Goal: Download file/media

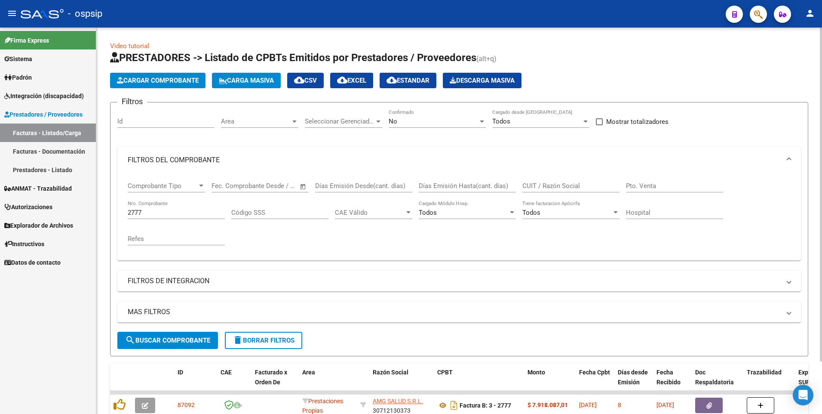
scroll to position [61, 0]
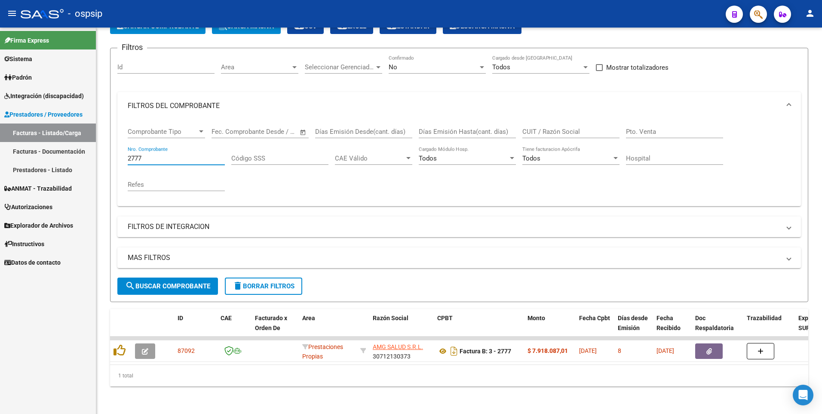
drag, startPoint x: 153, startPoint y: 150, endPoint x: 91, endPoint y: 166, distance: 63.8
click at [91, 166] on mat-sidenav-container "Firma Express Sistema Usuarios Todos los Usuarios Padrón Afiliados Empadronados…" at bounding box center [411, 221] width 822 height 386
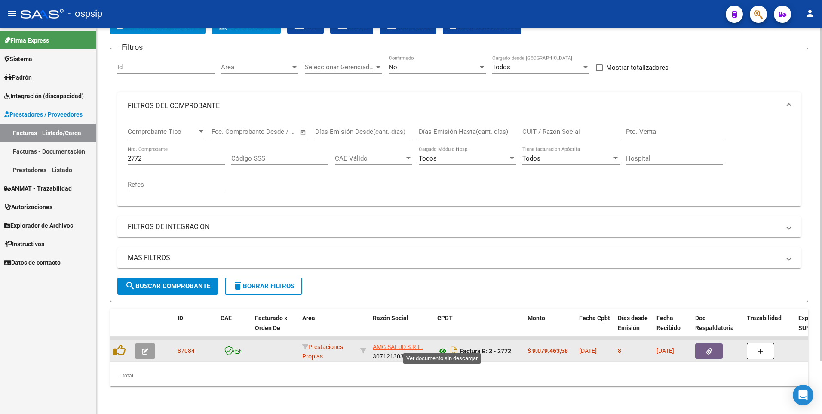
click at [445, 346] on icon at bounding box center [442, 351] width 11 height 10
click at [709, 348] on icon "button" at bounding box center [709, 351] width 6 height 6
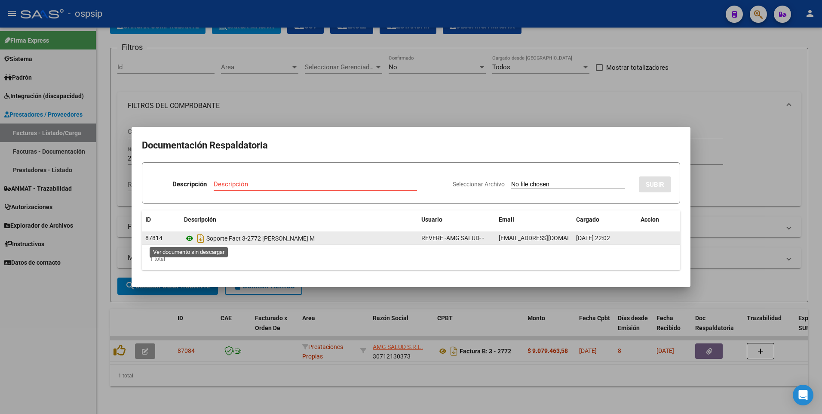
click at [187, 236] on icon at bounding box center [189, 238] width 11 height 10
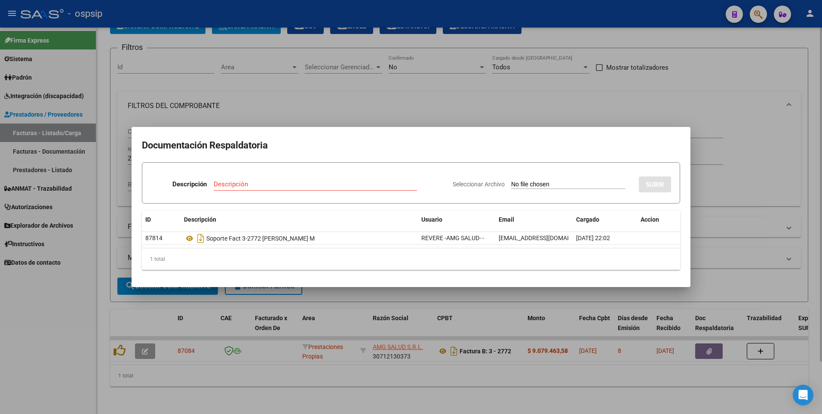
click at [610, 94] on div at bounding box center [411, 207] width 822 height 414
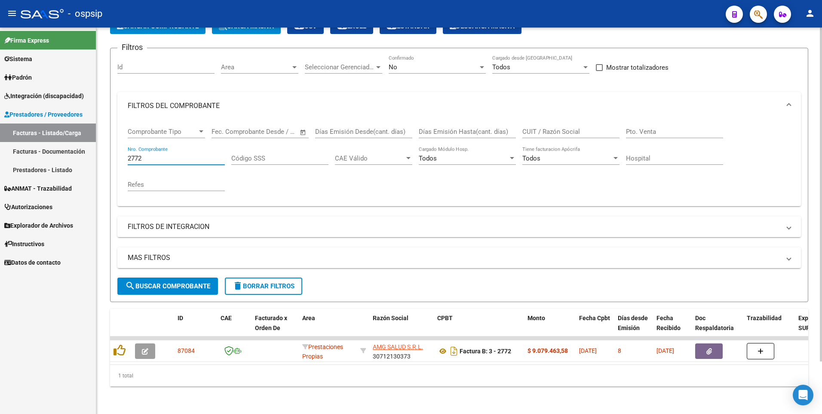
click at [162, 155] on input "2772" at bounding box center [176, 158] width 97 height 8
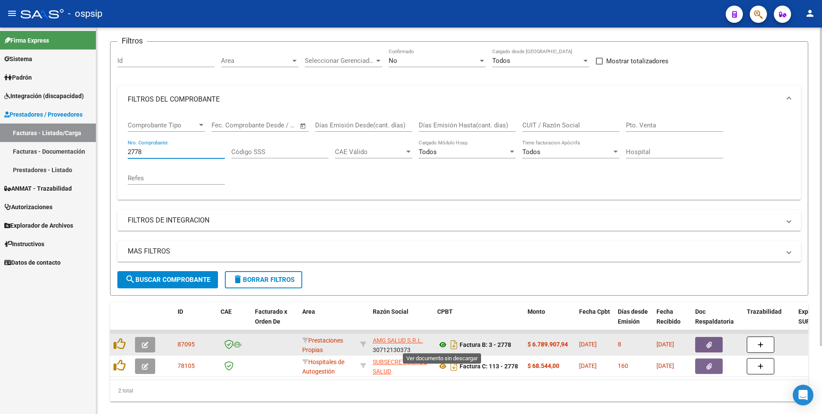
type input "2778"
click at [444, 343] on icon at bounding box center [442, 344] width 11 height 10
click at [701, 348] on button "button" at bounding box center [709, 344] width 28 height 15
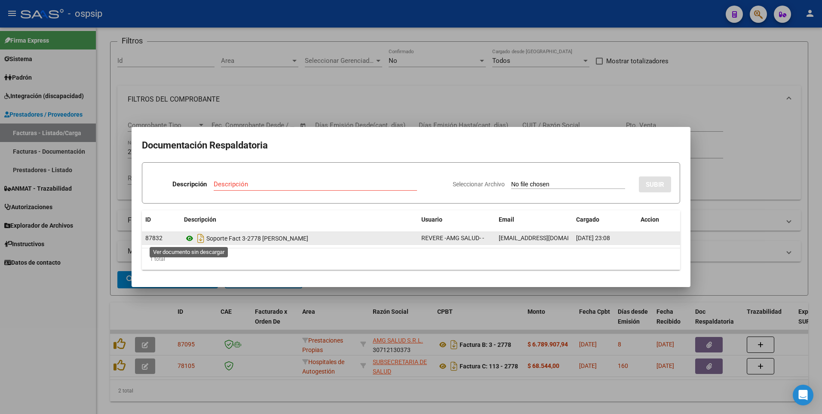
click at [189, 241] on icon at bounding box center [189, 238] width 11 height 10
